Goal: Task Accomplishment & Management: Manage account settings

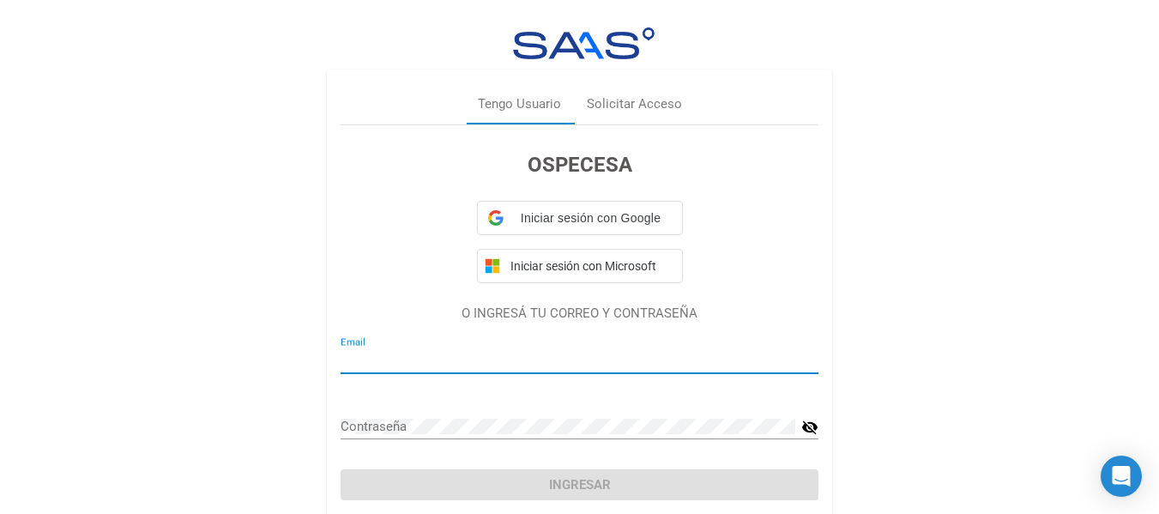
type input "[EMAIL_ADDRESS][DOMAIN_NAME]"
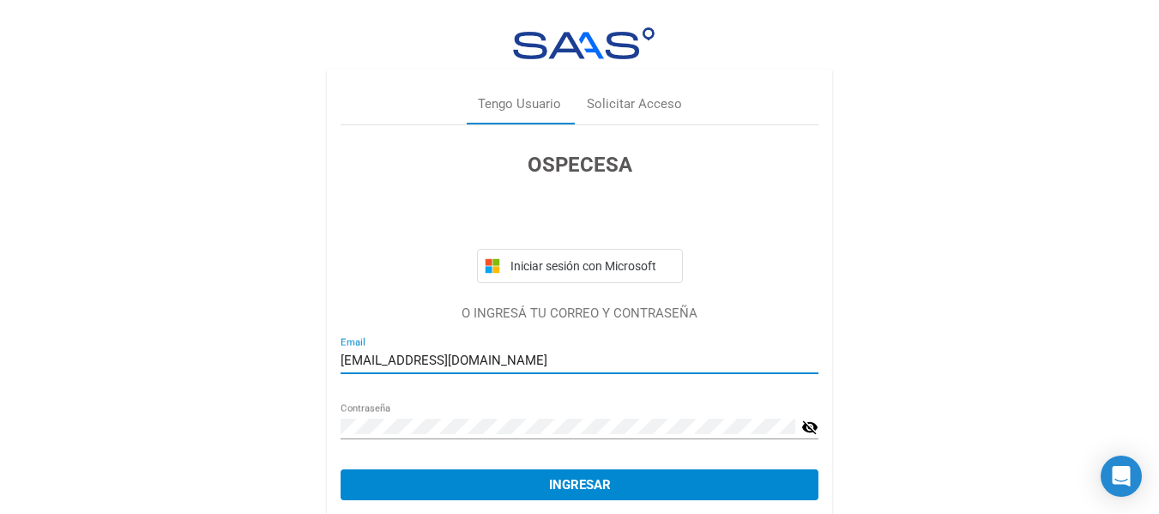
click at [600, 483] on span "Ingresar" at bounding box center [580, 484] width 62 height 15
click at [438, 366] on input "[EMAIL_ADDRESS][DOMAIN_NAME]" at bounding box center [580, 360] width 478 height 15
type input "[EMAIL_ADDRESS][DOMAIN_NAME]"
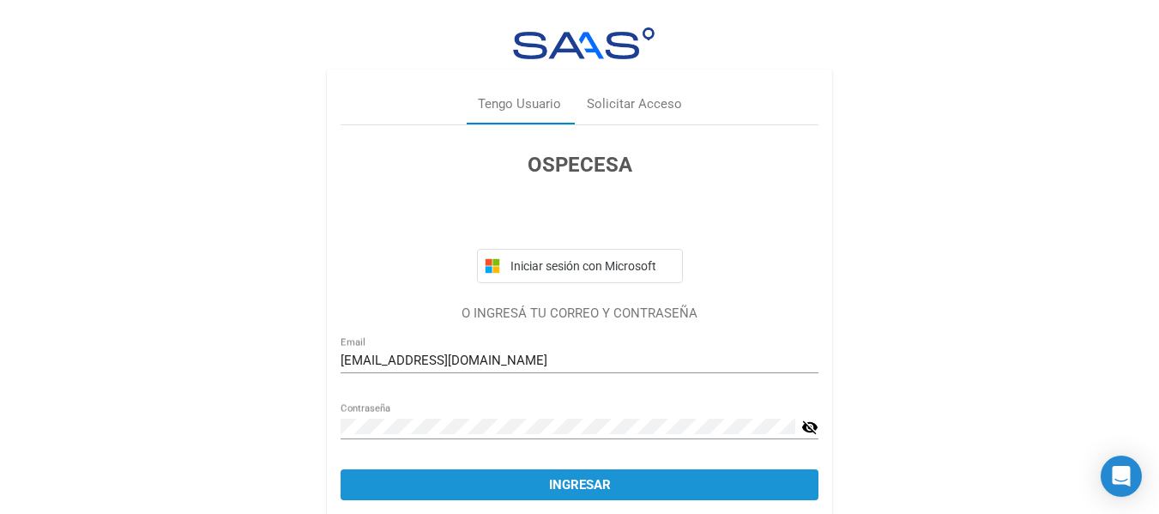
click at [566, 499] on button "Ingresar" at bounding box center [580, 484] width 478 height 31
